Goal: Task Accomplishment & Management: Complete application form

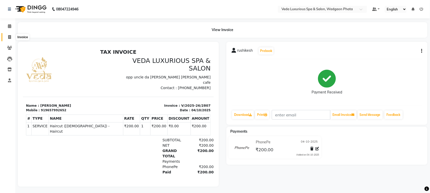
click at [9, 38] on icon at bounding box center [9, 37] width 3 height 4
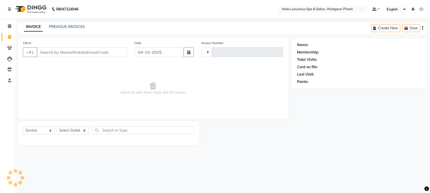
click at [6, 37] on span at bounding box center [9, 37] width 9 height 6
click at [8, 36] on icon at bounding box center [9, 37] width 3 height 4
select select "service"
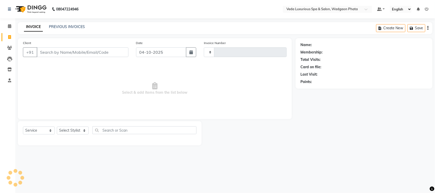
click at [65, 48] on input "Client" at bounding box center [83, 52] width 92 height 10
select select "4666"
type input "2808"
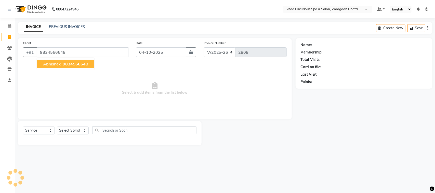
type input "9834566648"
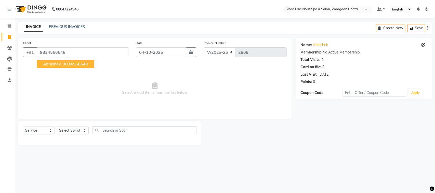
click at [74, 67] on button "abhishek 983456664 8" at bounding box center [65, 64] width 57 height 8
click at [83, 132] on select "Select Stylist [PERSON_NAME] GOLU [PERSON_NAME] [PERSON_NAME] [PERSON_NAME] [PE…" at bounding box center [73, 131] width 32 height 8
select select "58145"
click at [57, 127] on select "Select Stylist [PERSON_NAME] GOLU [PERSON_NAME] [PERSON_NAME] [PERSON_NAME] [PE…" at bounding box center [73, 131] width 32 height 8
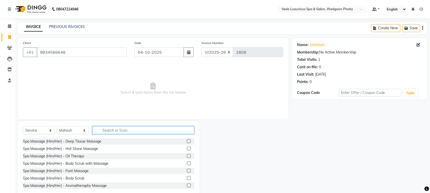
click at [136, 128] on input "text" at bounding box center [143, 130] width 102 height 8
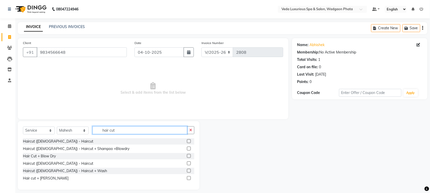
type input "hair cut"
click at [188, 177] on label at bounding box center [189, 178] width 4 height 4
click at [188, 177] on input "checkbox" at bounding box center [188, 178] width 3 height 3
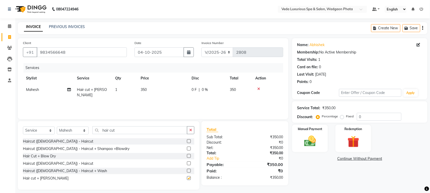
checkbox input "false"
click at [325, 143] on div "Manual Payment" at bounding box center [310, 138] width 37 height 29
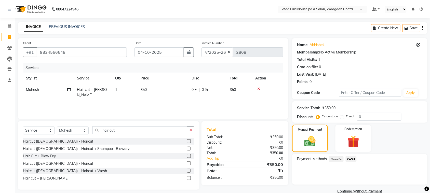
click at [336, 160] on span "PhonePe" at bounding box center [336, 159] width 15 height 6
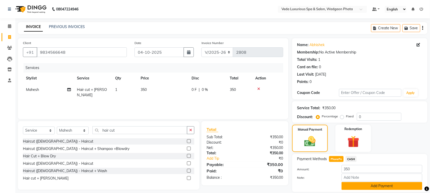
click at [364, 186] on button "Add Payment" at bounding box center [382, 186] width 81 height 8
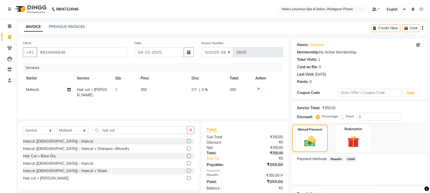
scroll to position [38, 0]
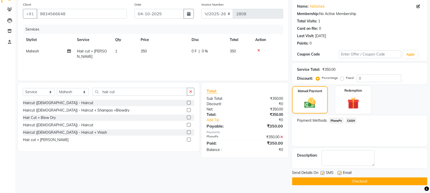
click at [371, 179] on button "Checkout" at bounding box center [359, 182] width 135 height 8
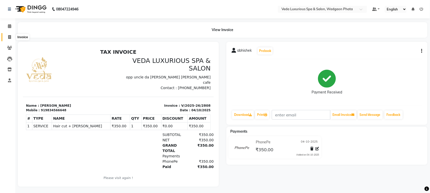
click at [8, 37] on icon at bounding box center [9, 37] width 3 height 4
select select "service"
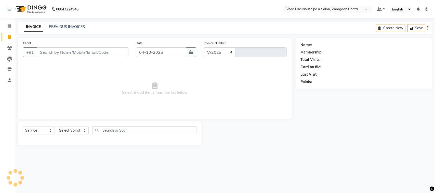
select select "4666"
type input "2809"
click at [74, 50] on input "Client" at bounding box center [83, 52] width 92 height 10
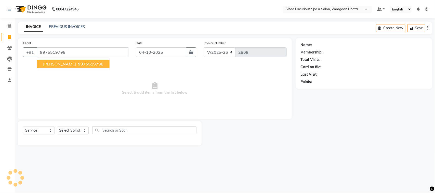
type input "9975519798"
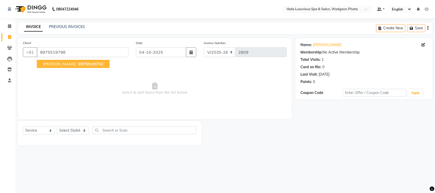
click at [78, 61] on span "997551979" at bounding box center [89, 63] width 23 height 5
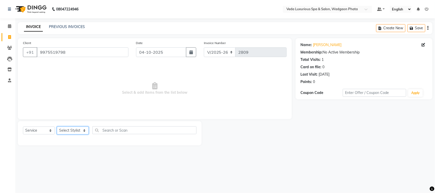
click at [79, 132] on select "Select Stylist [PERSON_NAME] GOLU [PERSON_NAME] [PERSON_NAME] [PERSON_NAME] [PE…" at bounding box center [73, 131] width 32 height 8
select select "70836"
click at [57, 127] on select "Select Stylist [PERSON_NAME] GOLU [PERSON_NAME] [PERSON_NAME] [PERSON_NAME] [PE…" at bounding box center [73, 131] width 32 height 8
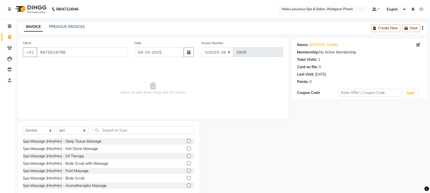
click at [187, 140] on label at bounding box center [189, 141] width 4 height 4
click at [187, 140] on input "checkbox" at bounding box center [188, 141] width 3 height 3
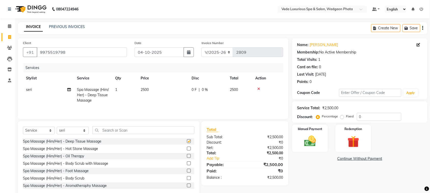
checkbox input "false"
click at [205, 88] on span "0 %" at bounding box center [205, 89] width 6 height 5
select select "70836"
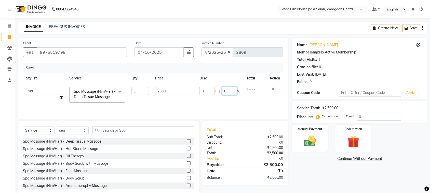
click at [225, 91] on input "0" at bounding box center [229, 91] width 15 height 8
click at [234, 91] on input "0" at bounding box center [229, 91] width 15 height 8
type input "20"
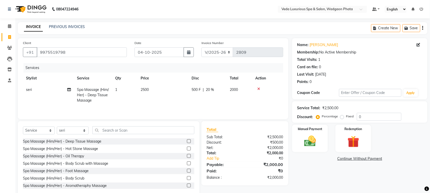
click at [232, 105] on tr "seri Spa Massage (Him/Her) - Deep Tissue Massage 1 2500 500 F | 20 % 2000" at bounding box center [153, 95] width 260 height 22
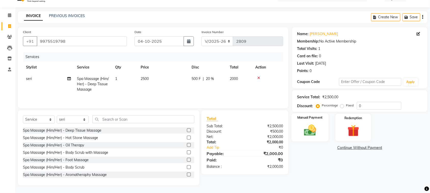
click at [304, 138] on div "Manual Payment" at bounding box center [310, 127] width 37 height 29
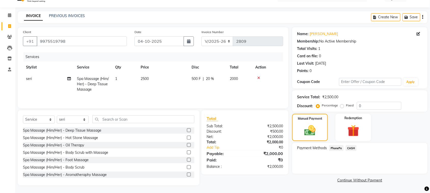
click at [351, 146] on span "CASH" at bounding box center [351, 148] width 11 height 6
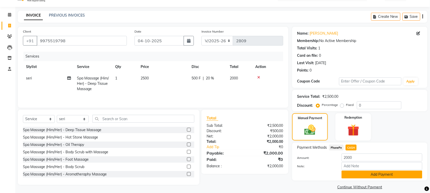
click at [368, 172] on button "Add Payment" at bounding box center [382, 175] width 81 height 8
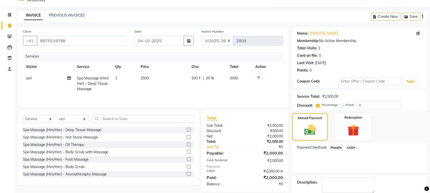
scroll to position [38, 0]
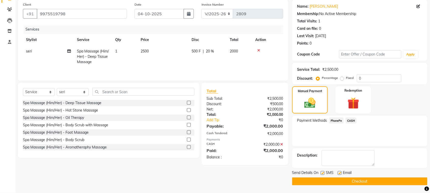
click at [383, 184] on button "Checkout" at bounding box center [359, 182] width 135 height 8
